Goal: Use online tool/utility: Utilize a website feature to perform a specific function

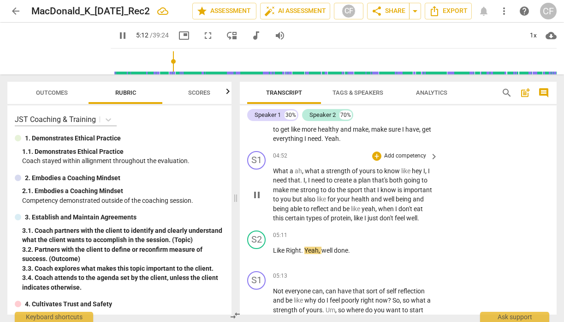
click at [257, 200] on span "pause" at bounding box center [256, 194] width 11 height 11
click at [273, 174] on span "What" at bounding box center [281, 170] width 17 height 7
click at [257, 200] on span "play_arrow" at bounding box center [256, 194] width 11 height 11
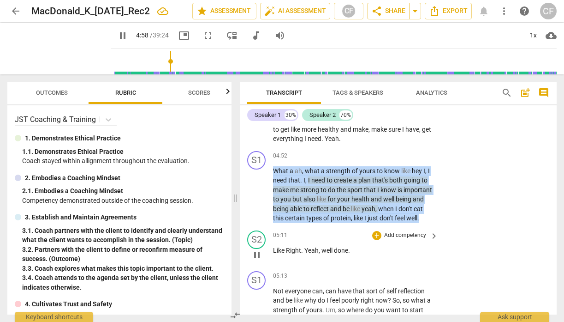
drag, startPoint x: 273, startPoint y: 188, endPoint x: 375, endPoint y: 257, distance: 123.6
click at [375, 258] on div "S1 play_arrow pause 00:00 + Add competency keyboard_arrow_right All right . Oh …" at bounding box center [398, 220] width 317 height 190
click at [375, 161] on div "+" at bounding box center [376, 155] width 9 height 9
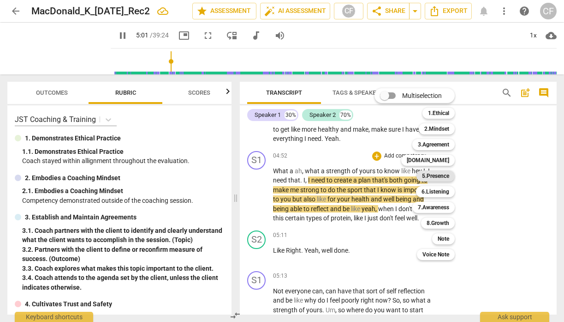
click at [431, 177] on b "5.Presence" at bounding box center [435, 175] width 27 height 11
type input "302"
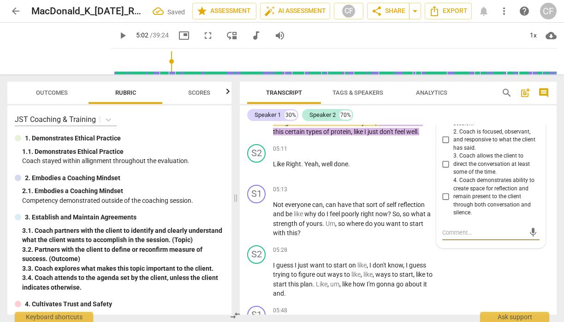
scroll to position [1271, 0]
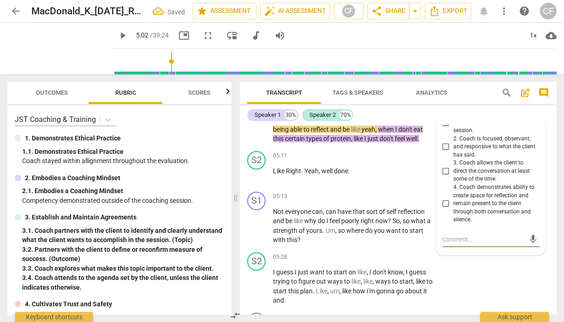
click at [443, 152] on input "2. Coach is focused, observant, and responsive to what the client has said." at bounding box center [446, 146] width 15 height 11
checkbox input "true"
click at [258, 181] on span "play_arrow" at bounding box center [256, 175] width 11 height 11
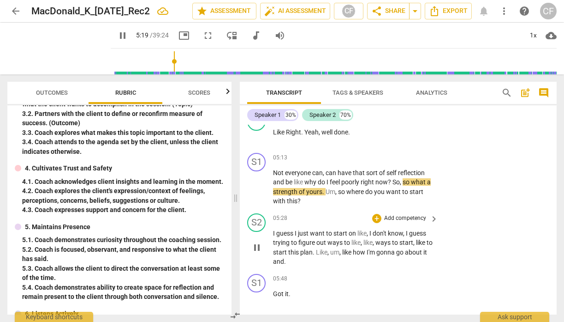
scroll to position [1310, 0]
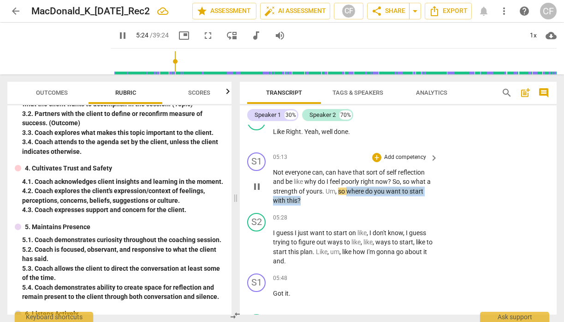
drag, startPoint x: 352, startPoint y: 217, endPoint x: 352, endPoint y: 226, distance: 9.2
click at [352, 205] on p "Not everyone can , can have that sort of self reflection and be like why do I f…" at bounding box center [353, 186] width 161 height 38
click at [375, 162] on div "+" at bounding box center [376, 157] width 9 height 9
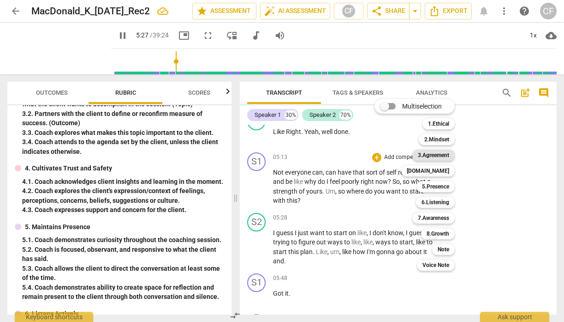
click at [438, 159] on b "3.Agreement" at bounding box center [433, 154] width 31 height 11
type input "328"
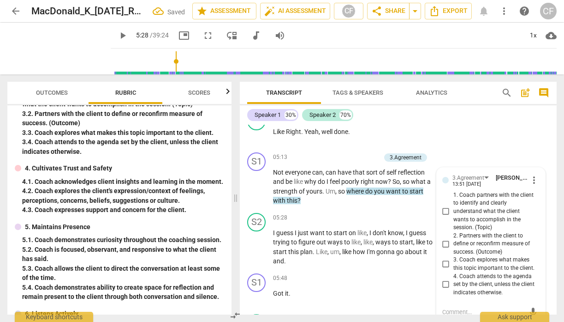
scroll to position [1430, 0]
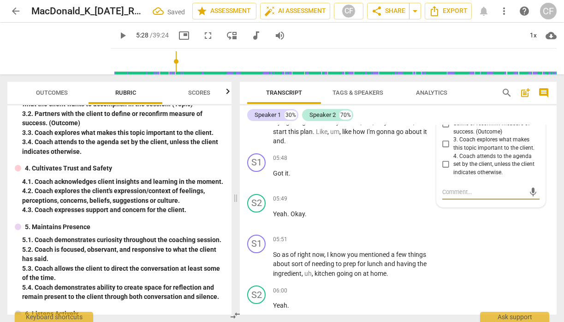
click at [441, 170] on input "4. Coach attends to the agenda set by the client, unless the client indicates o…" at bounding box center [446, 164] width 15 height 11
checkbox input "true"
click at [415, 163] on div "+ Add competency" at bounding box center [399, 158] width 55 height 9
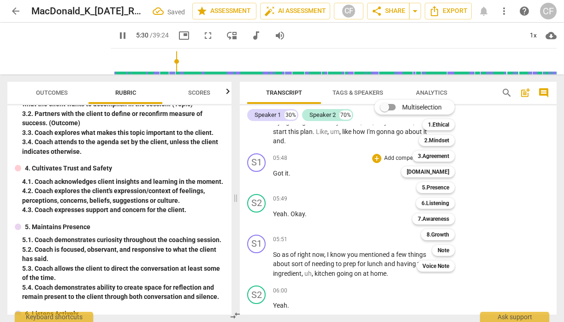
click at [255, 157] on div at bounding box center [282, 161] width 564 height 322
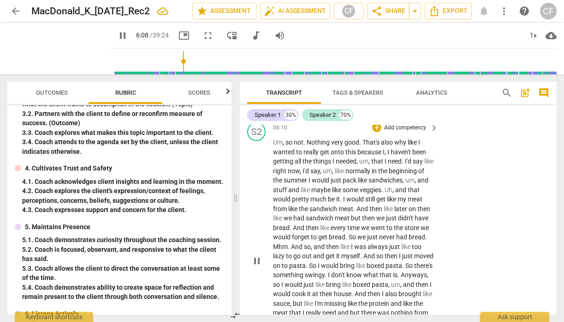
scroll to position [1626, 0]
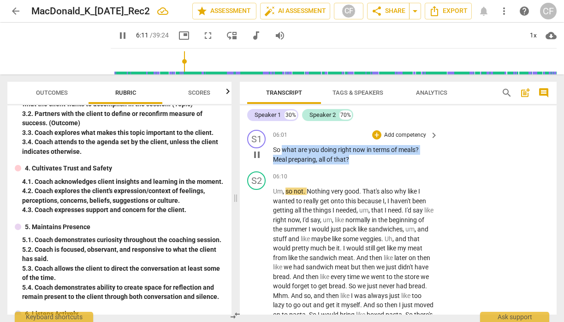
drag, startPoint x: 353, startPoint y: 185, endPoint x: 282, endPoint y: 175, distance: 71.7
click at [282, 164] on p "So what are you doing right now in terms of meals ? Meal preparing , all of tha…" at bounding box center [353, 154] width 161 height 19
click at [378, 139] on div "+" at bounding box center [376, 134] width 9 height 9
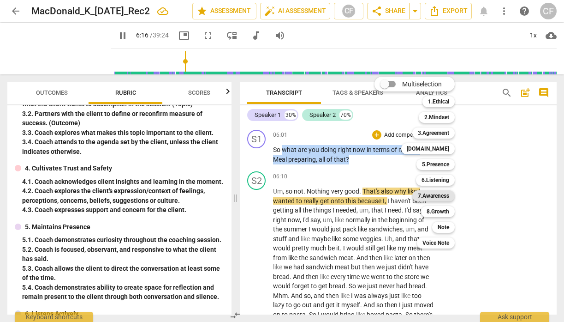
click at [439, 196] on b "7.Awareness" at bounding box center [433, 195] width 31 height 11
click at [438, 194] on b "7.Awareness" at bounding box center [433, 195] width 31 height 11
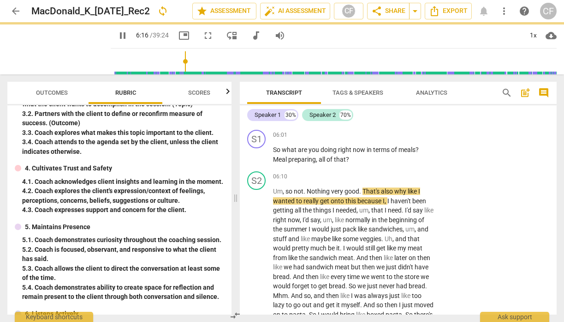
type input "378"
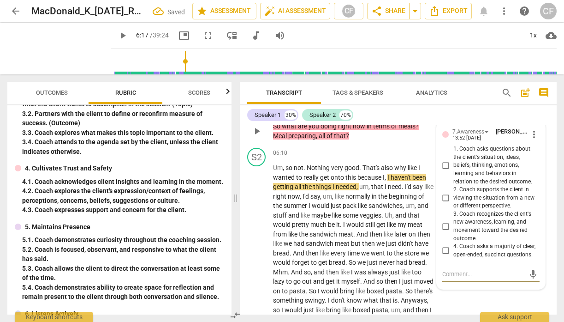
scroll to position [1650, 0]
click at [446, 171] on input "1. Coach asks questions about the client's situation, ideas, beliefs, thinking,…" at bounding box center [446, 165] width 15 height 11
checkbox input "true"
click at [476, 103] on div "S2 play_arrow pause 06:00 + Add competency keyboard_arrow_right Yeah ." at bounding box center [398, 82] width 317 height 41
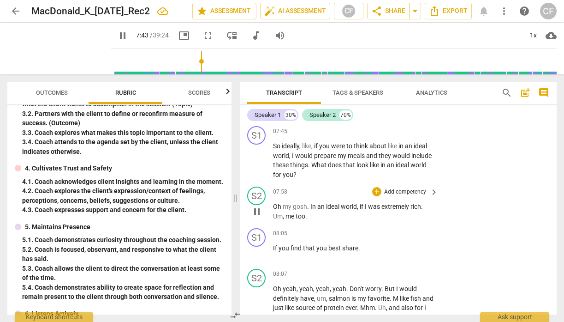
scroll to position [1941, 0]
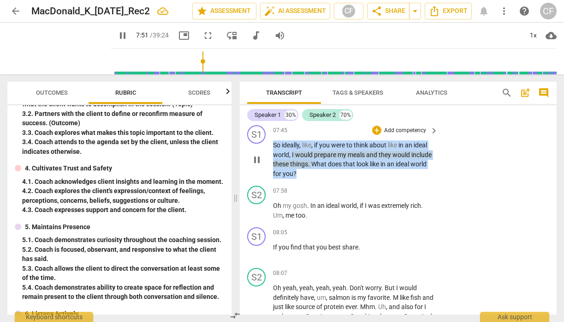
drag, startPoint x: 330, startPoint y: 210, endPoint x: 269, endPoint y: 182, distance: 67.3
click at [269, 181] on div "S1 play_arrow pause 07:45 + Add competency keyboard_arrow_right So ideally , li…" at bounding box center [398, 151] width 317 height 60
click at [378, 135] on div "+" at bounding box center [376, 129] width 9 height 9
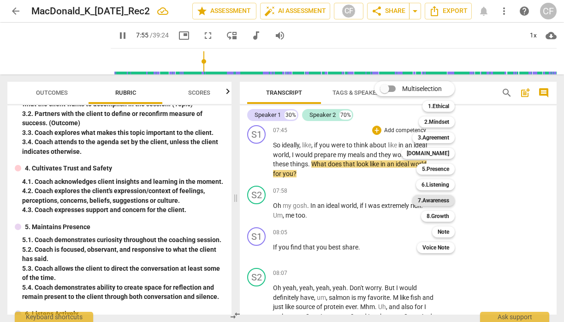
click at [446, 198] on b "7.Awareness" at bounding box center [433, 200] width 31 height 11
type input "476"
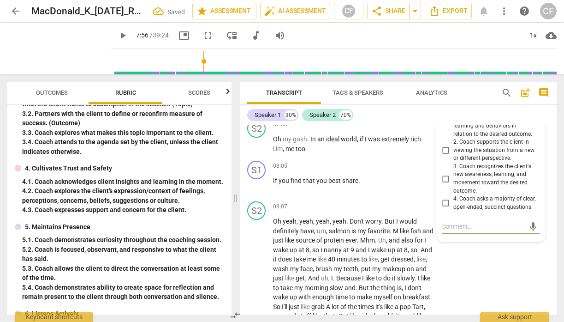
scroll to position [2006, 0]
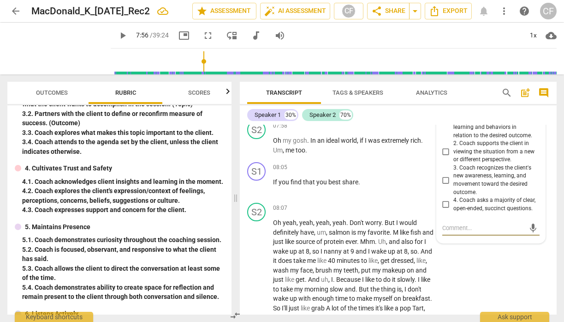
click at [444, 125] on input "1. Coach asks questions about the client's situation, ideas, beliefs, thinking,…" at bounding box center [446, 118] width 15 height 11
checkbox input "true"
click at [256, 151] on span "play_arrow" at bounding box center [256, 145] width 11 height 11
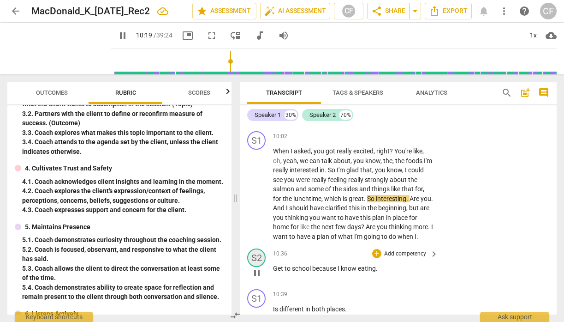
scroll to position [2338, 0]
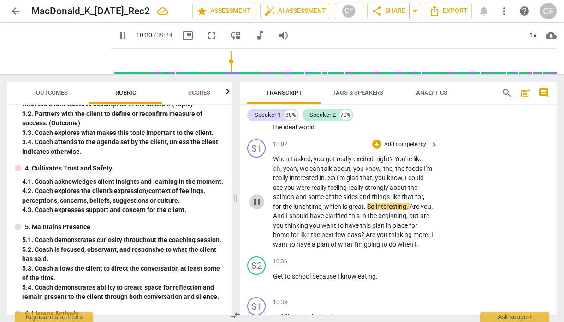
click at [259, 207] on span "pause" at bounding box center [256, 201] width 11 height 11
type input "621"
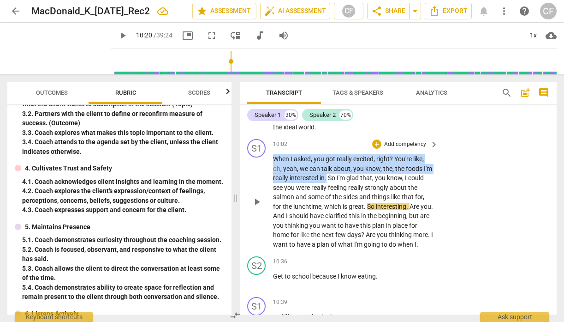
drag, startPoint x: 338, startPoint y: 215, endPoint x: 270, endPoint y: 195, distance: 70.2
click at [270, 195] on div "S1 play_arrow pause 10:02 + Add competency keyboard_arrow_right When I asked , …" at bounding box center [398, 193] width 317 height 117
click at [377, 149] on div "+" at bounding box center [376, 143] width 9 height 9
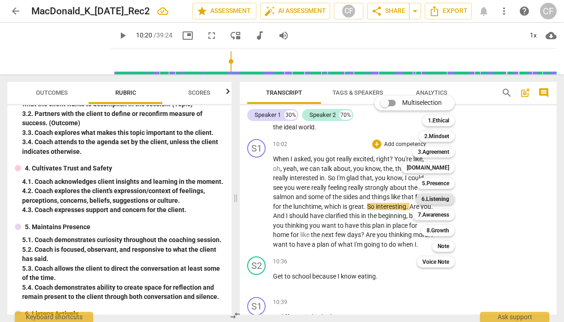
click at [432, 200] on b "6.Listening" at bounding box center [436, 198] width 28 height 11
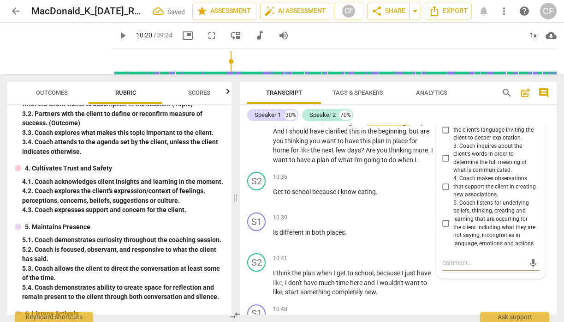
scroll to position [2424, 0]
click at [445, 228] on input "5. Coach listens for underlying beliefs, thinking, creating and learning that a…" at bounding box center [446, 222] width 15 height 11
checkbox input "true"
click at [483, 106] on div "Speaker 1 30% Speaker 2 70% S1 play_arrow pause 00:00 + Add competency keyboard…" at bounding box center [398, 209] width 317 height 209
